Goal: Task Accomplishment & Management: Use online tool/utility

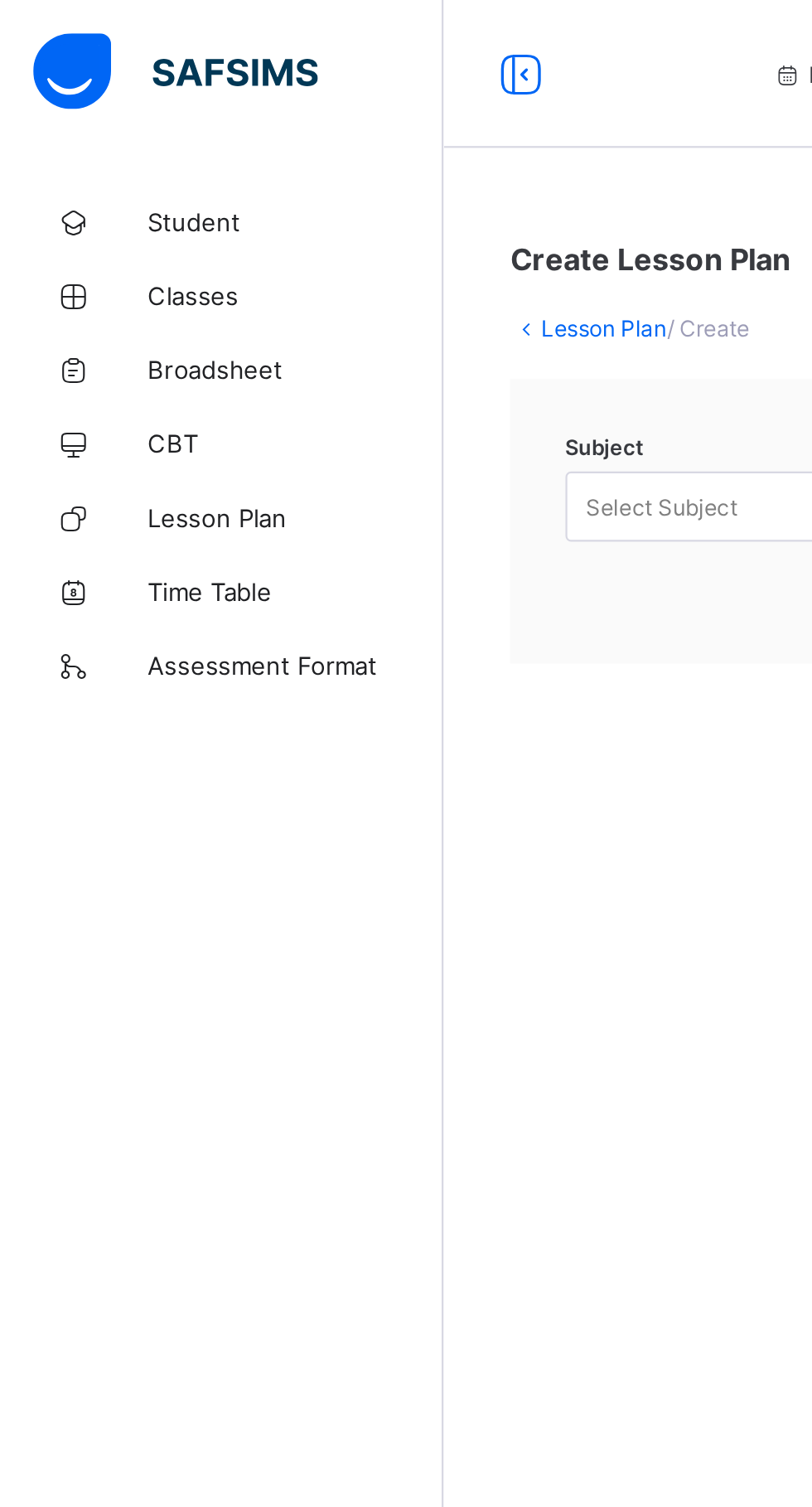
click at [133, 232] on span "Lesson Plan" at bounding box center [133, 232] width 133 height 13
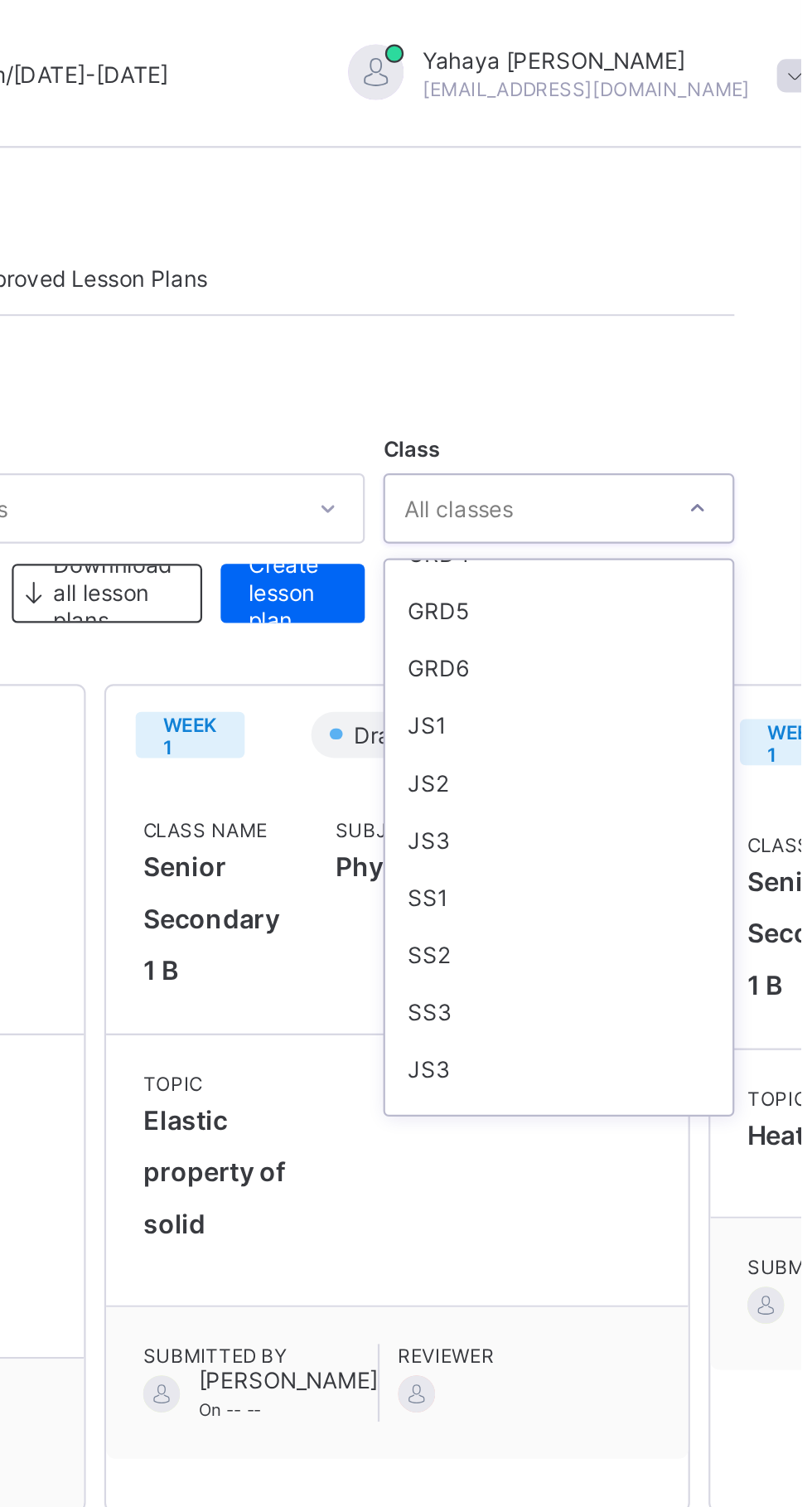
scroll to position [260, 0]
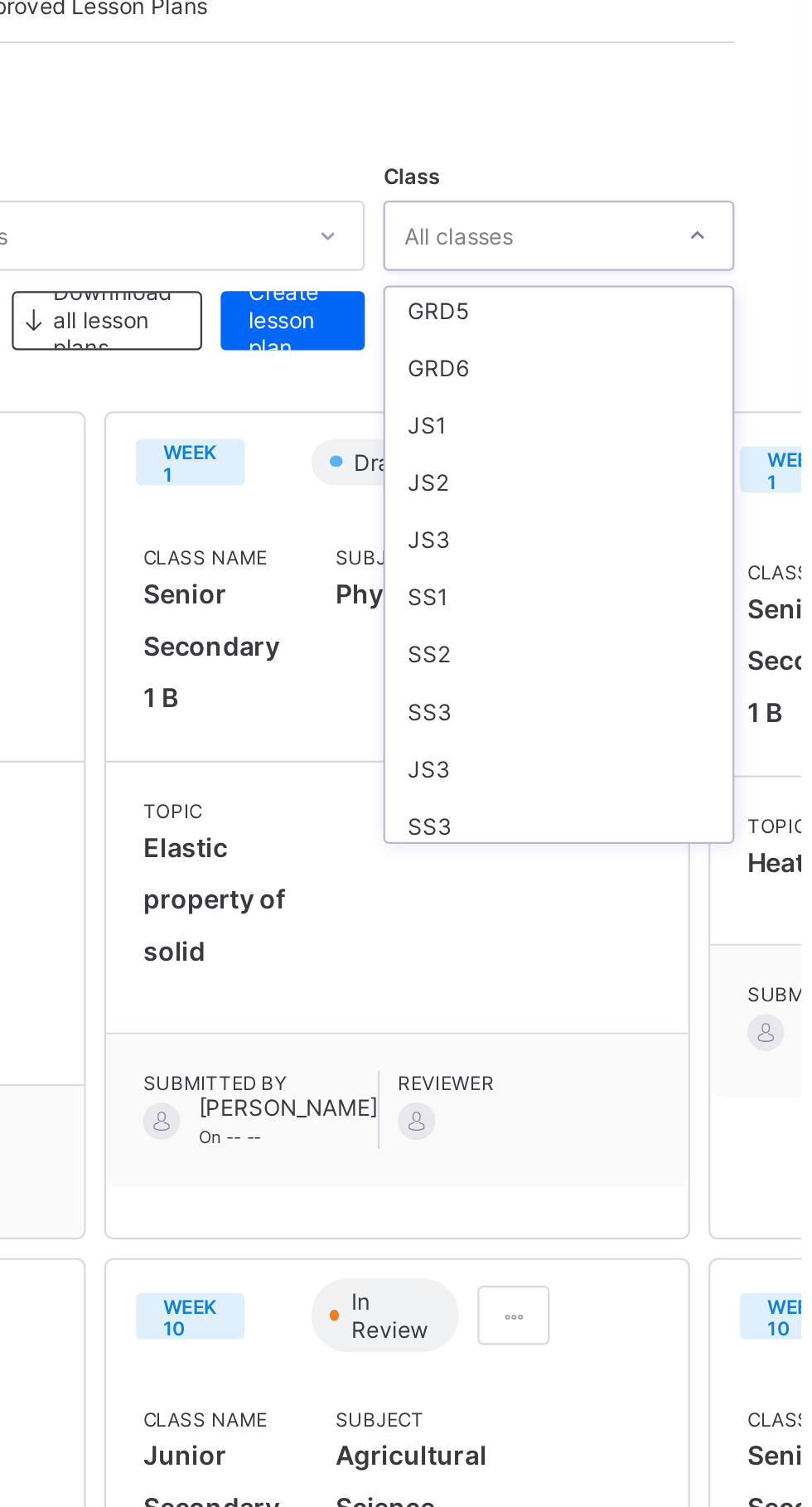
click at [666, 418] on div "SS2" at bounding box center [704, 415] width 156 height 26
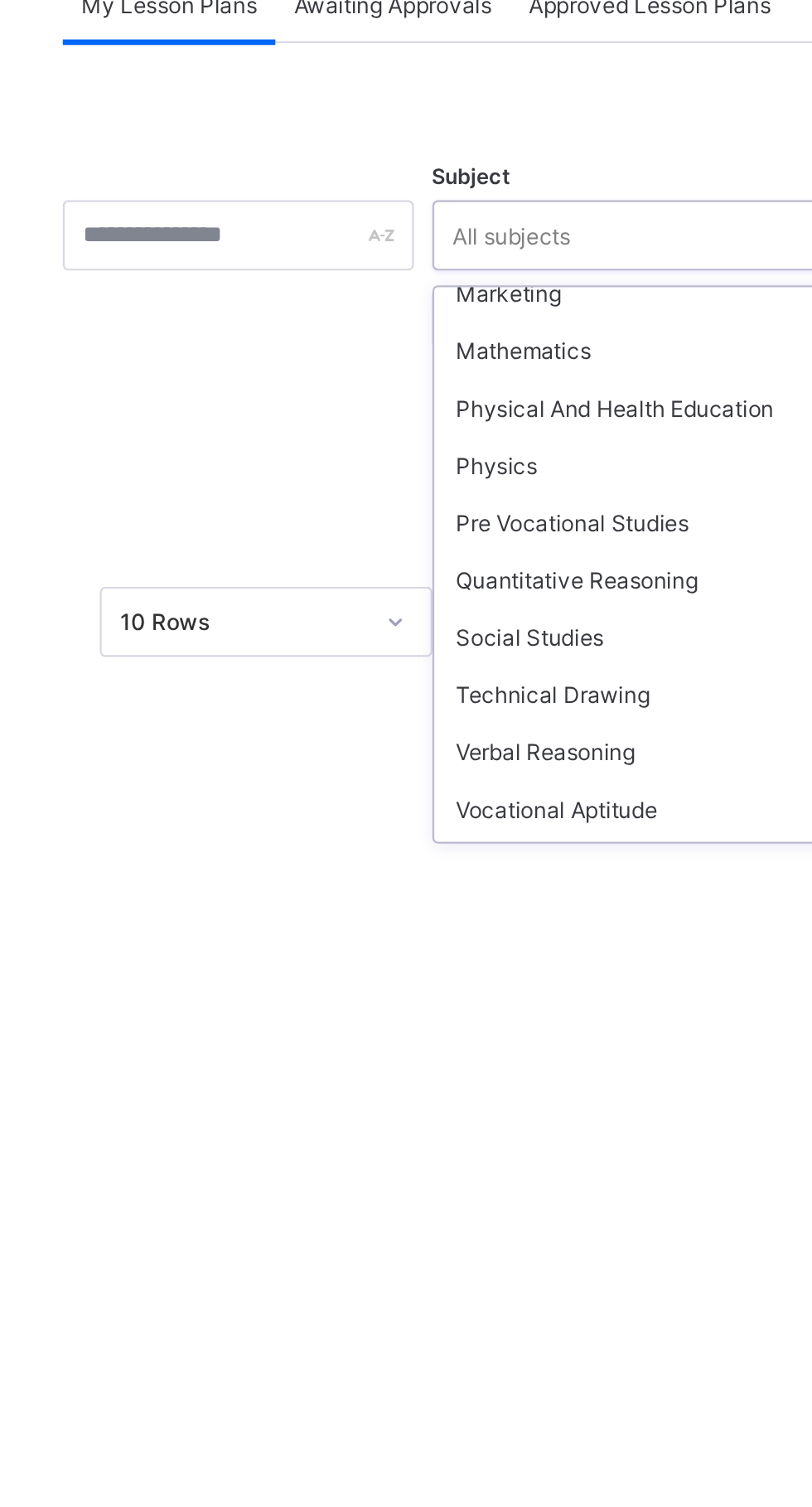
scroll to position [736, 0]
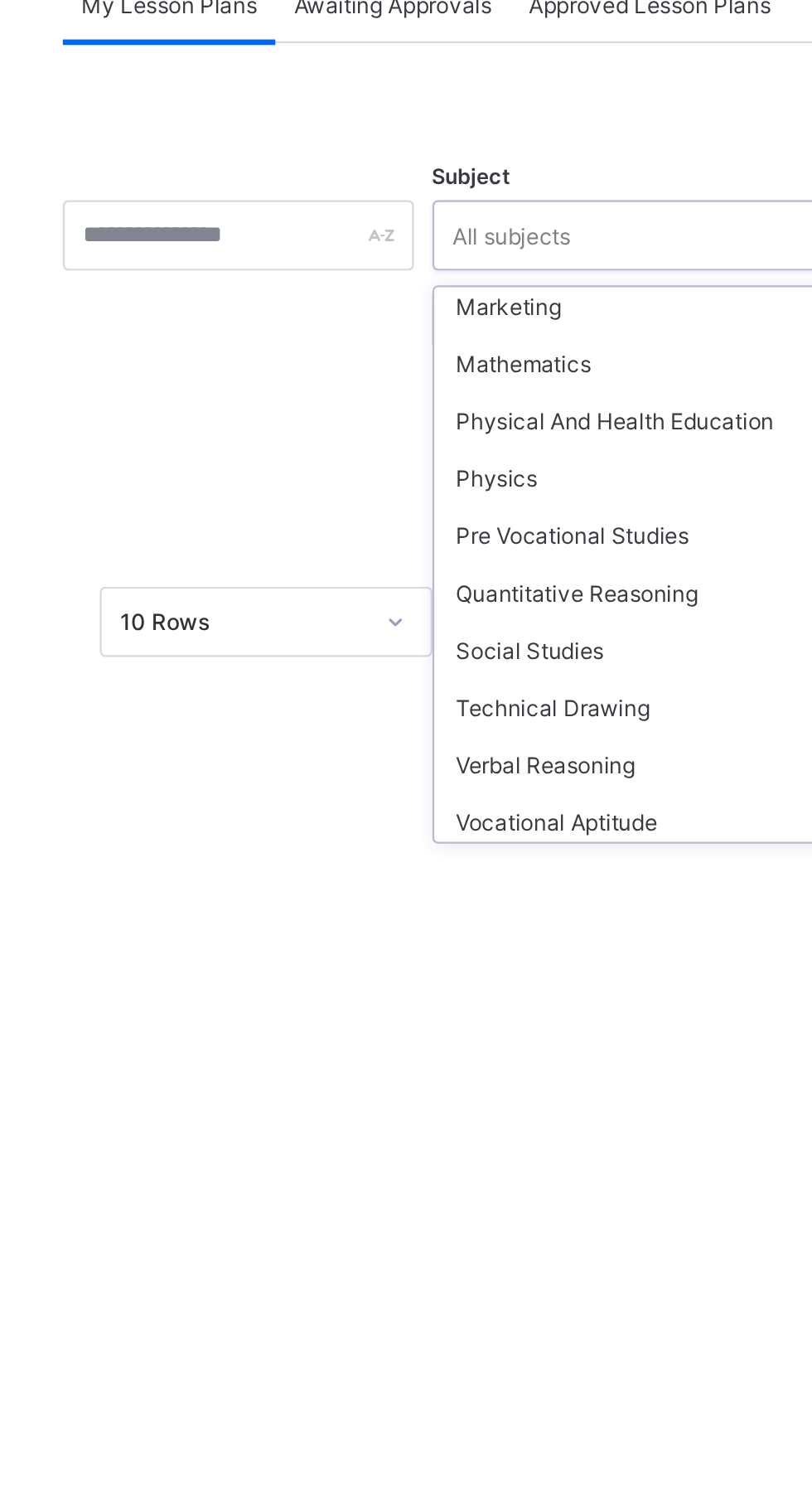
click at [443, 330] on div "Physics" at bounding box center [505, 338] width 222 height 26
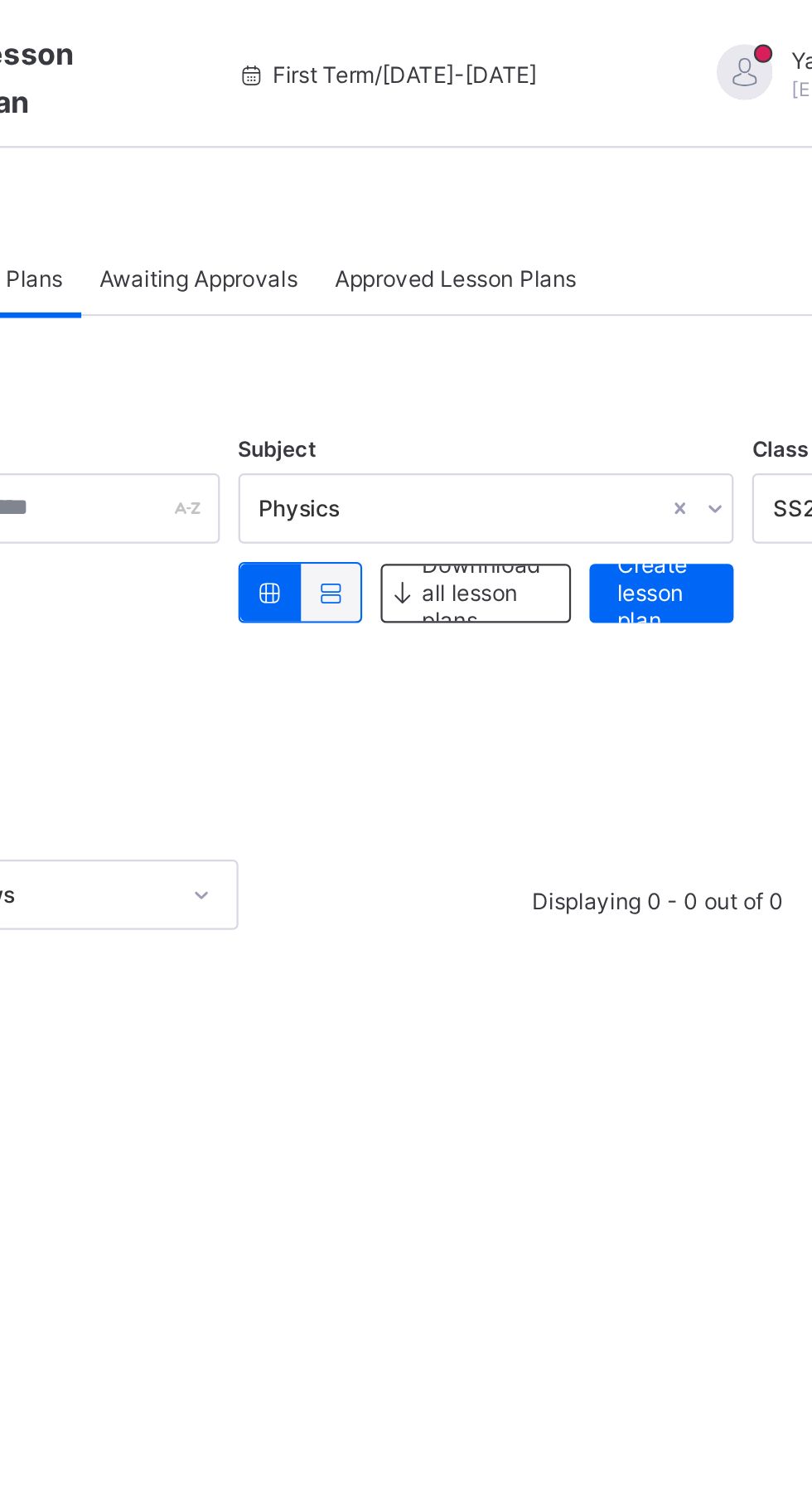
click at [587, 269] on span "Create lesson plan" at bounding box center [584, 265] width 40 height 37
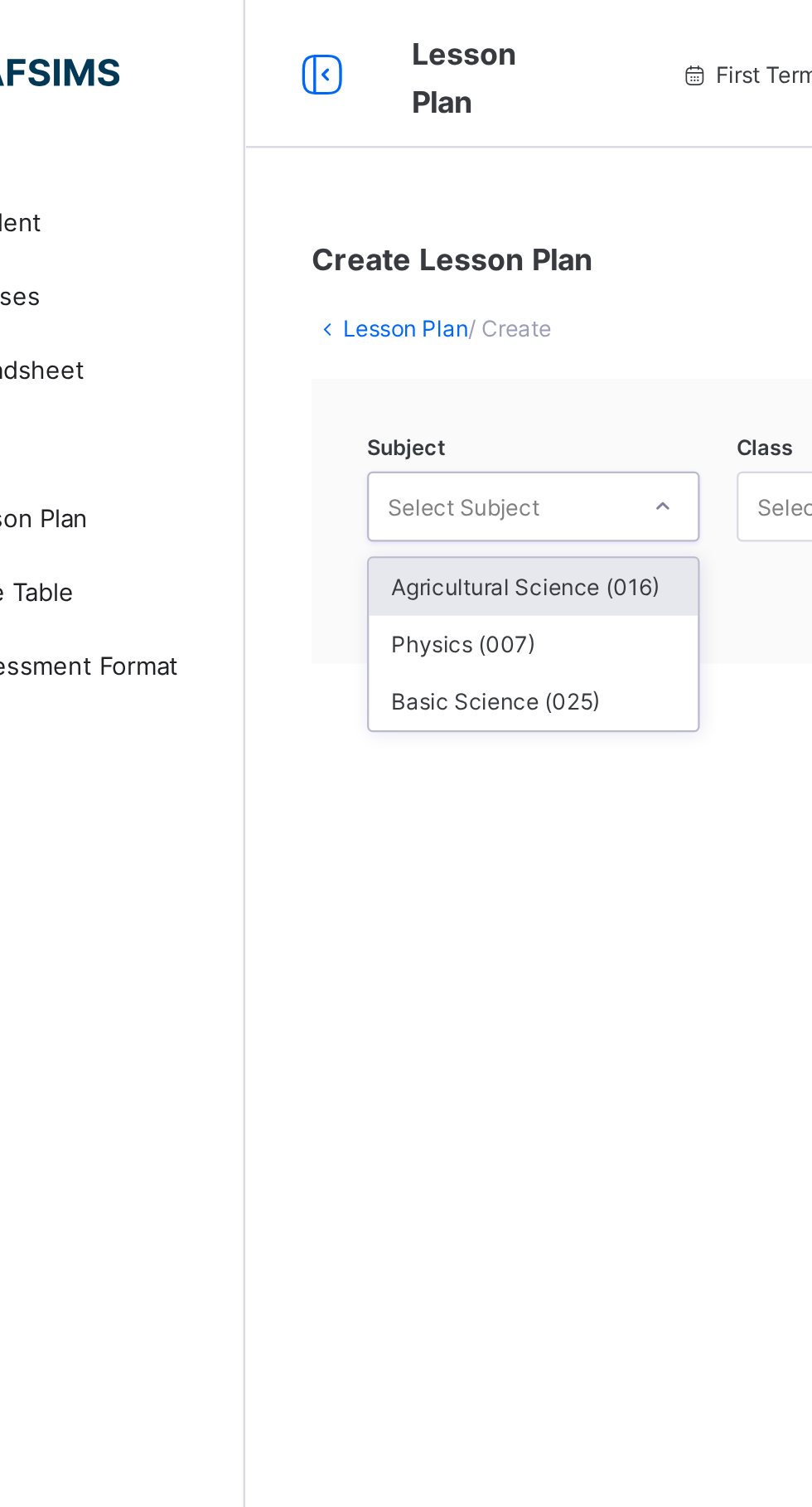
click at [309, 291] on div "Physics (007)" at bounding box center [327, 289] width 147 height 26
